Goal: Task Accomplishment & Management: Manage account settings

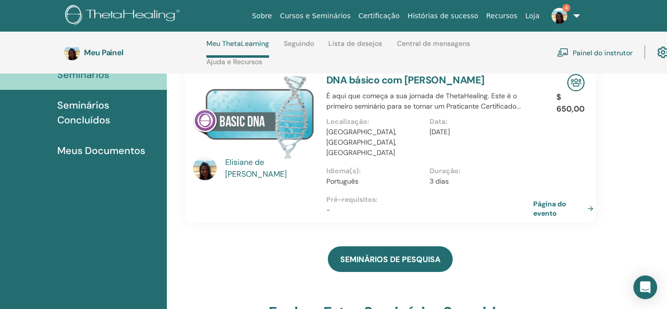
scroll to position [141, 0]
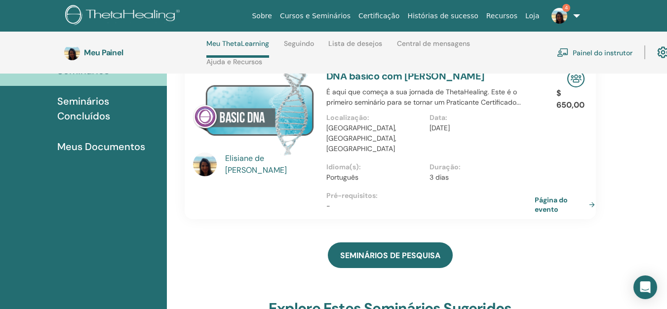
click at [545, 196] on font "Página do evento" at bounding box center [551, 205] width 33 height 18
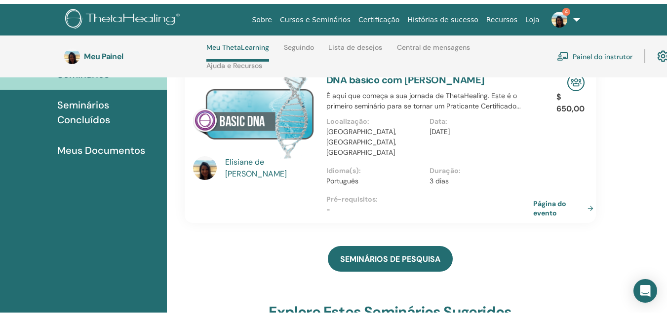
scroll to position [0, 0]
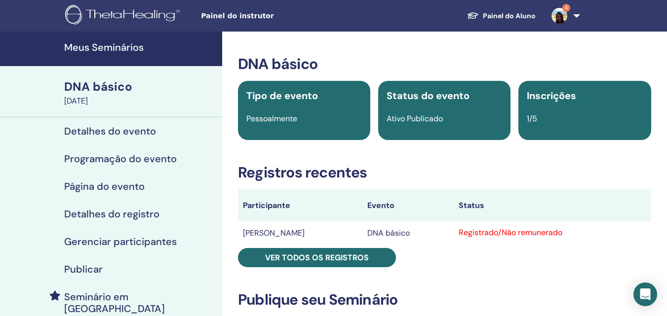
click at [544, 96] on font "Inscrições" at bounding box center [551, 95] width 49 height 13
click at [88, 96] on font "[DATE]" at bounding box center [76, 101] width 24 height 10
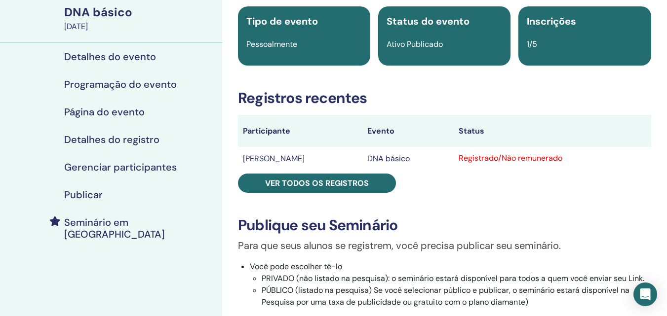
scroll to position [99, 0]
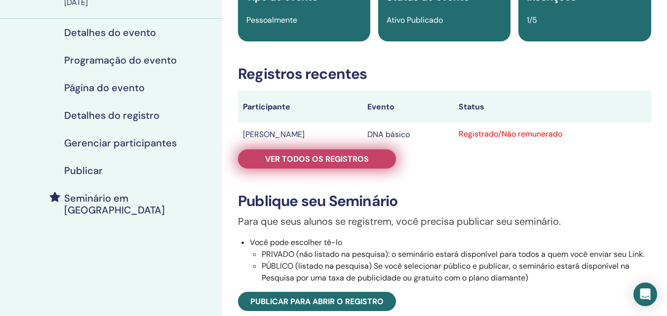
click at [276, 161] on font "Ver todos os registros" at bounding box center [317, 159] width 104 height 10
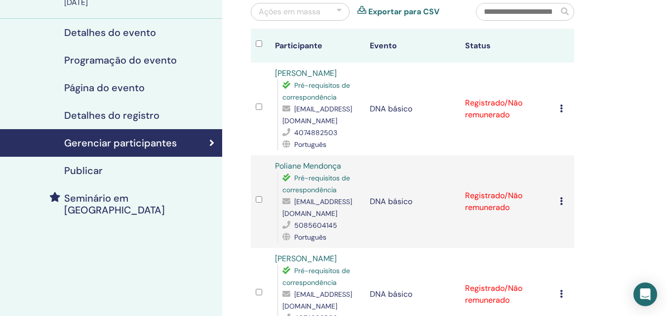
scroll to position [148, 0]
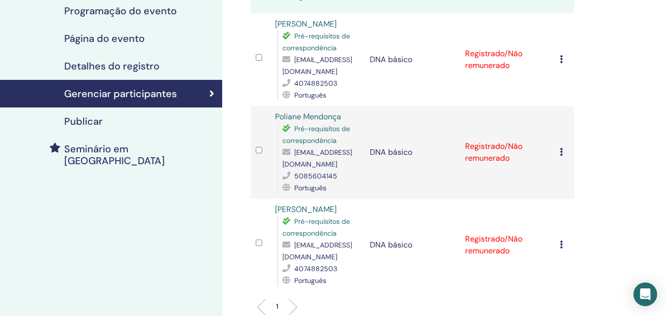
click at [562, 248] on icon at bounding box center [561, 245] width 3 height 8
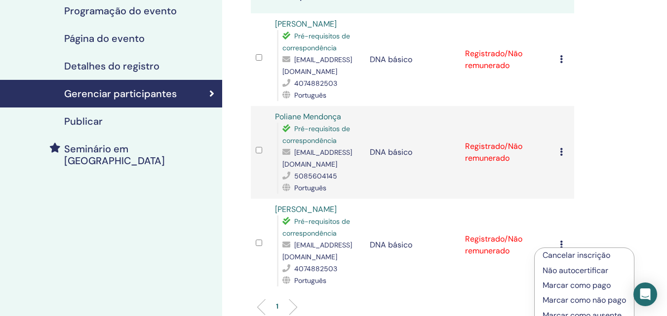
click at [560, 255] on font "Cancelar inscrição" at bounding box center [577, 255] width 68 height 10
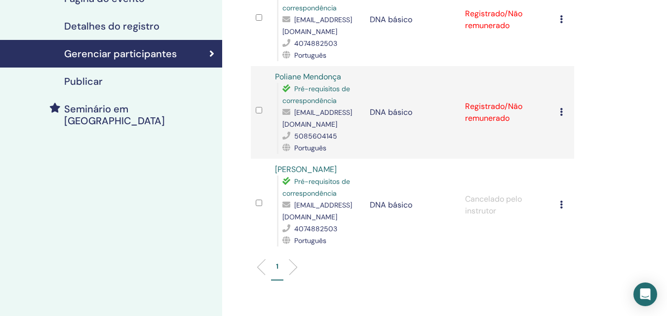
scroll to position [197, 0]
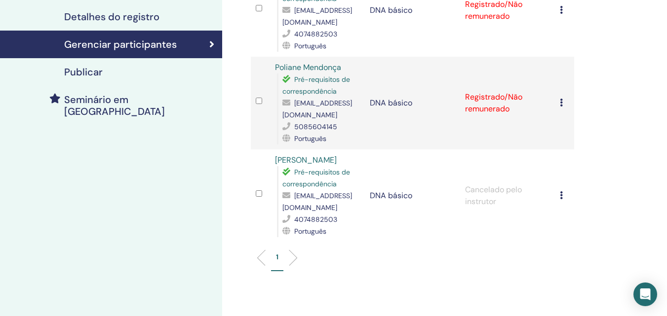
click at [256, 196] on div at bounding box center [260, 196] width 9 height 14
click at [560, 199] on icon at bounding box center [561, 196] width 3 height 8
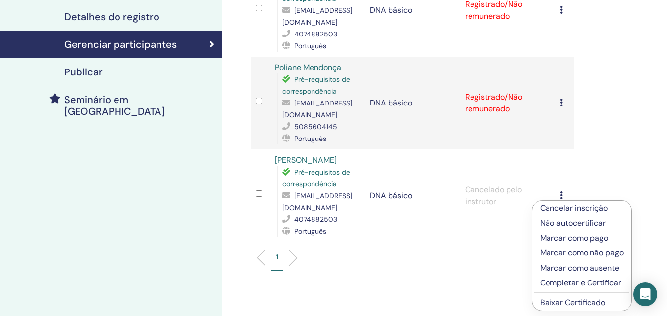
click at [563, 208] on font "Cancelar inscrição" at bounding box center [574, 208] width 68 height 10
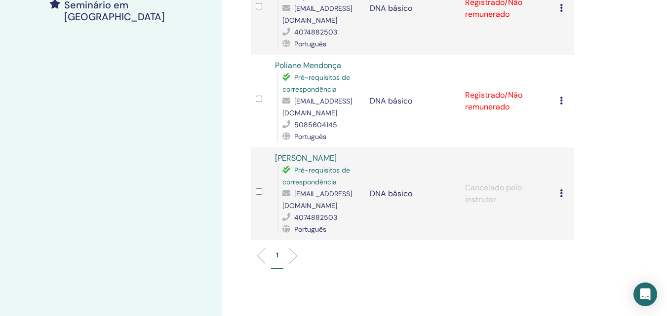
scroll to position [296, 0]
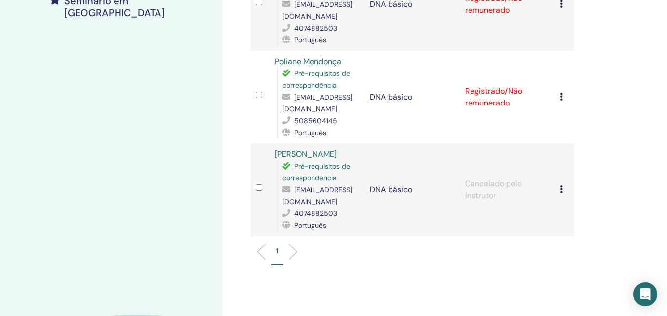
click at [561, 194] on icon at bounding box center [561, 190] width 3 height 8
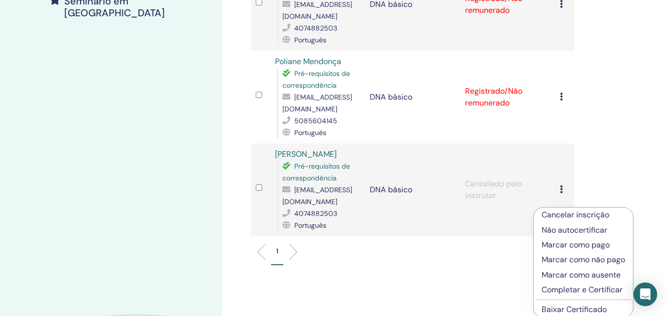
click at [644, 157] on div "Gerenciar participantes Ações em massa Exportar para CSV Participante Evento St…" at bounding box center [444, 74] width 445 height 678
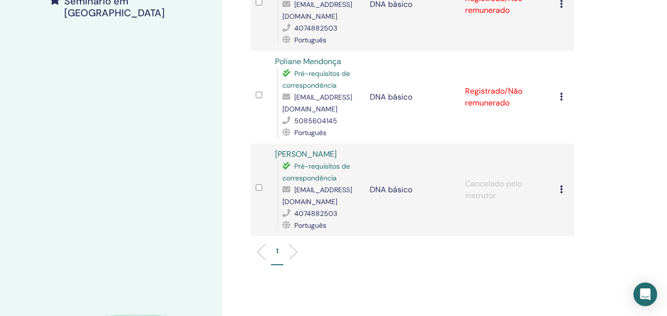
click at [561, 194] on icon at bounding box center [561, 190] width 3 height 8
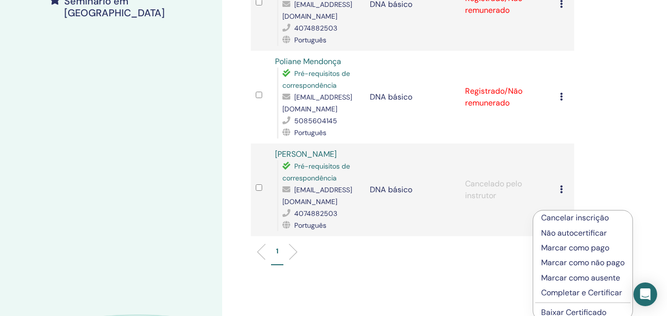
click at [634, 178] on div "Gerenciar participantes Ações em massa Exportar para CSV Participante Evento St…" at bounding box center [444, 74] width 445 height 678
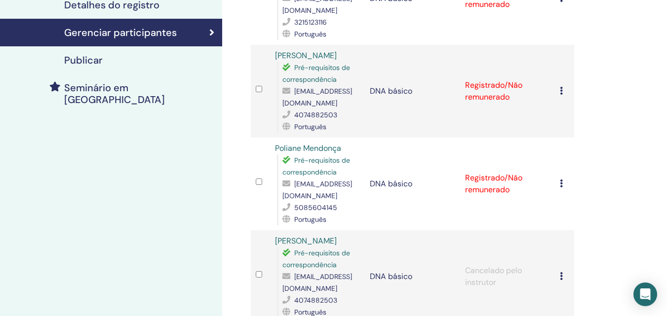
scroll to position [197, 0]
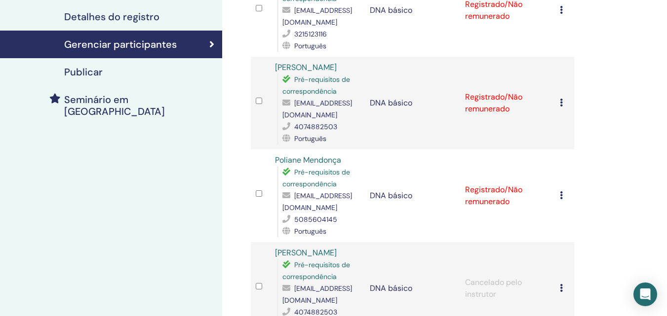
click at [255, 302] on td at bounding box center [260, 288] width 19 height 93
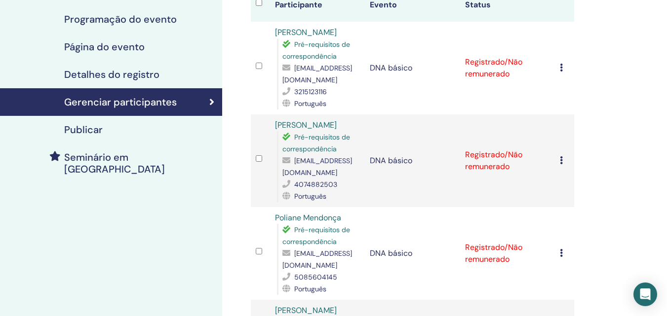
scroll to position [49, 0]
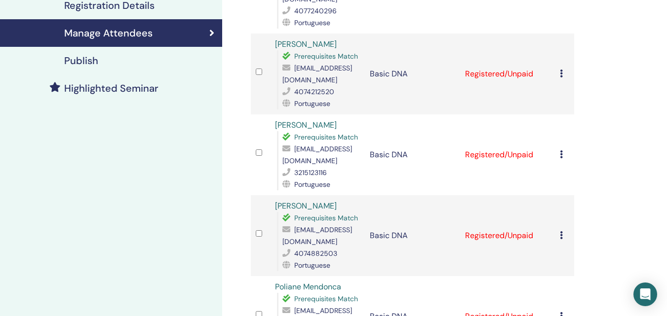
scroll to position [296, 0]
